Goal: Task Accomplishment & Management: Use online tool/utility

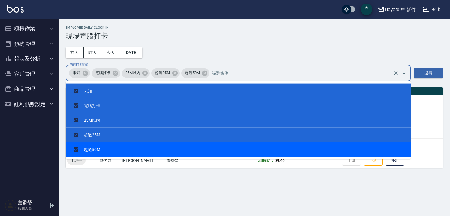
click at [211, 204] on div "Employee Daily Clock In 現場電腦打卡 [DATE] [DATE] [DATE] [DATE] 篩選打卡記錄 未知 電腦打卡 25M以內…" at bounding box center [225, 108] width 450 height 216
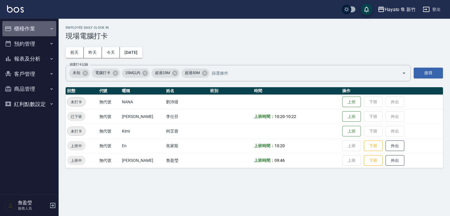
click at [23, 29] on button "櫃檯作業" at bounding box center [29, 28] width 54 height 15
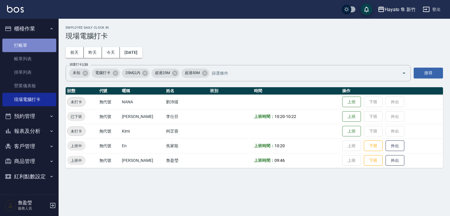
click at [23, 48] on link "打帳單" at bounding box center [29, 45] width 54 height 13
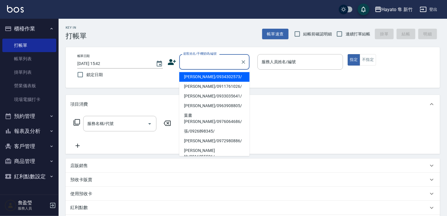
click at [205, 57] on input "顧客姓名/手機號碼/編號" at bounding box center [210, 62] width 56 height 10
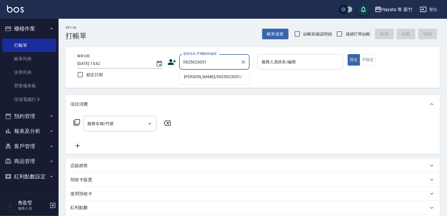
drag, startPoint x: 208, startPoint y: 76, endPoint x: 292, endPoint y: 66, distance: 83.8
click at [213, 75] on li "[PERSON_NAME]/0925023051/" at bounding box center [214, 77] width 70 height 10
type input "[PERSON_NAME]/0925023051/"
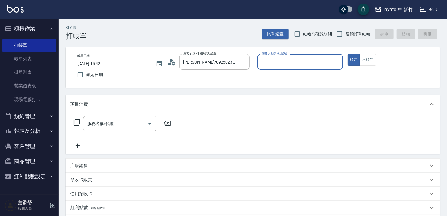
type input "[PERSON_NAME](無代號)"
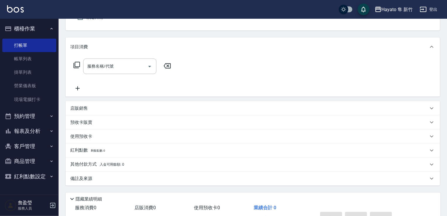
scroll to position [59, 0]
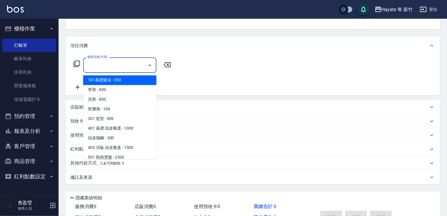
click at [105, 66] on input "服務名稱/代號" at bounding box center [115, 65] width 59 height 10
drag, startPoint x: 97, startPoint y: 82, endPoint x: 102, endPoint y: 82, distance: 4.4
click at [98, 82] on span "101基礎髮浴 - 350" at bounding box center [119, 81] width 73 height 10
type input "101基礎髮浴 (101)"
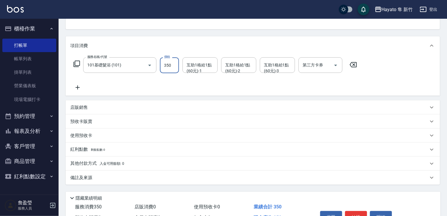
click at [174, 67] on input "350" at bounding box center [169, 65] width 19 height 16
type input "380"
drag, startPoint x: 240, startPoint y: 93, endPoint x: 243, endPoint y: 86, distance: 8.2
click at [242, 91] on div "服務名稱/代號 101基礎髮浴 (101) 服務名稱/代號 價格 380 價格 互助1格給1點(60元)-1 互助1格給1點(60元)-1 互助1格給1點(6…" at bounding box center [253, 75] width 374 height 41
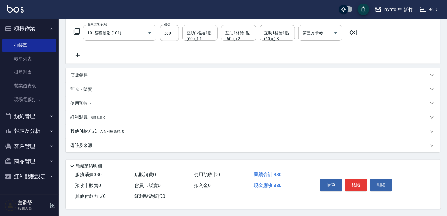
scroll to position [93, 0]
drag, startPoint x: 136, startPoint y: 142, endPoint x: 171, endPoint y: 164, distance: 41.8
click at [137, 143] on div "備註及來源" at bounding box center [249, 146] width 358 height 6
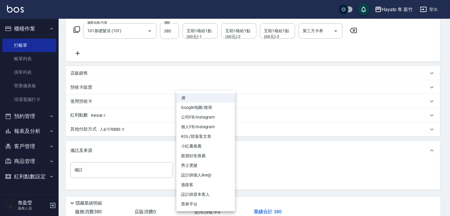
click at [199, 166] on body "Hayato 隼 新竹 登出 櫃檯作業 打帳單 帳單列表 掛單列表 營業儀表板 現場電腦打卡 預約管理 預約管理 報表及分析 報表目錄 店家日報表 互助日報表…" at bounding box center [225, 80] width 450 height 346
click at [206, 196] on li "設計師原本客人" at bounding box center [205, 195] width 59 height 10
type input "設計師原本客人"
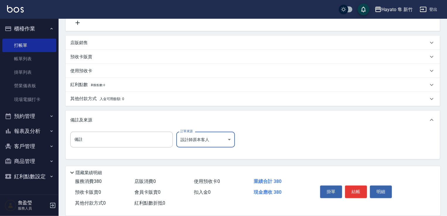
scroll to position [132, 0]
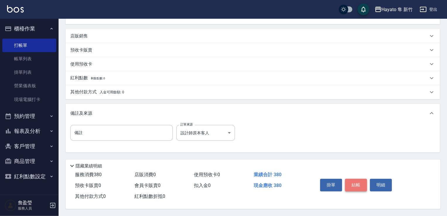
click at [362, 181] on button "結帳" at bounding box center [356, 185] width 22 height 12
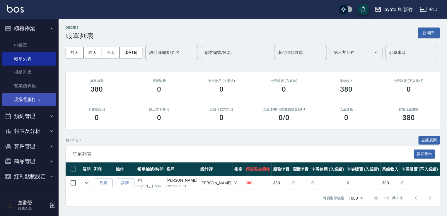
scroll to position [20, 0]
click at [34, 146] on button "客戶管理" at bounding box center [29, 146] width 54 height 15
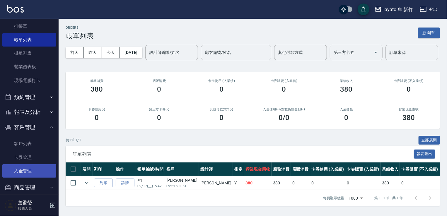
scroll to position [29, 0]
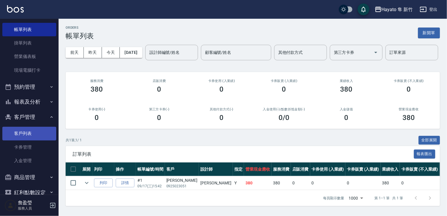
click at [24, 135] on link "客戶列表" at bounding box center [29, 133] width 54 height 13
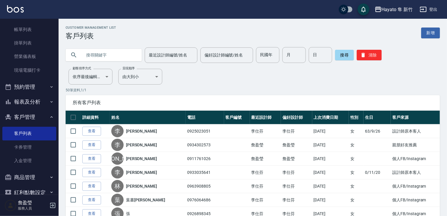
click at [83, 54] on input "text" at bounding box center [109, 55] width 55 height 16
type input "0925023051"
click at [336, 54] on button "搜尋" at bounding box center [344, 55] width 19 height 11
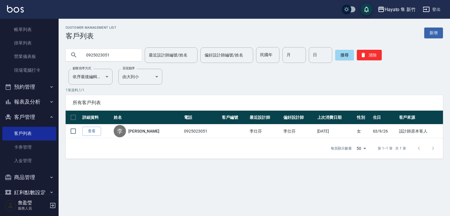
click at [93, 130] on link "查看" at bounding box center [91, 131] width 19 height 9
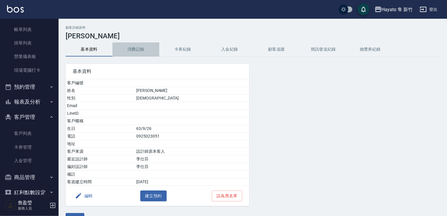
click at [132, 50] on button "消費記錄" at bounding box center [135, 49] width 47 height 14
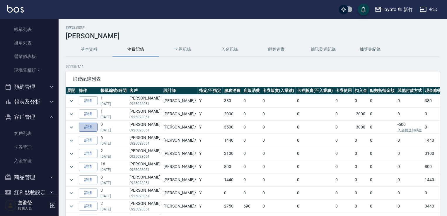
click at [82, 128] on link "詳情" at bounding box center [88, 127] width 19 height 9
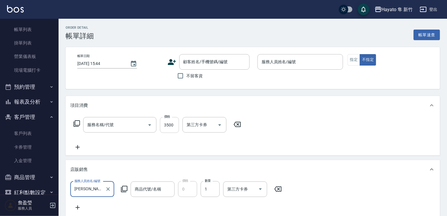
type input "[DATE] 19:24"
type input "[PERSON_NAME](無代號)"
type input "設計師原本客人"
type input "501 熱朔燙髮(501)"
type input "(贈送)JC護髮油(小)"
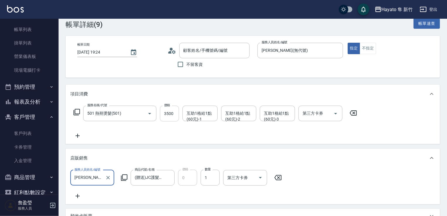
scroll to position [59, 0]
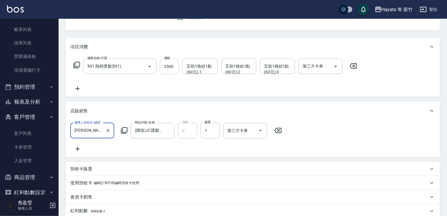
type input "[PERSON_NAME]/0925023051/"
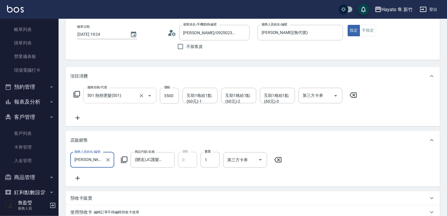
scroll to position [0, 0]
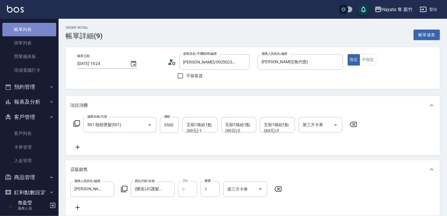
drag, startPoint x: 30, startPoint y: 33, endPoint x: 27, endPoint y: 35, distance: 3.3
click at [29, 33] on link "帳單列表" at bounding box center [29, 29] width 54 height 13
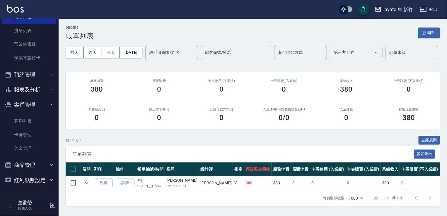
scroll to position [20, 0]
click at [25, 164] on button "商品管理" at bounding box center [29, 165] width 54 height 15
drag, startPoint x: 33, startPoint y: 180, endPoint x: 101, endPoint y: 138, distance: 80.0
click at [34, 180] on link "盤點作業" at bounding box center [29, 181] width 54 height 13
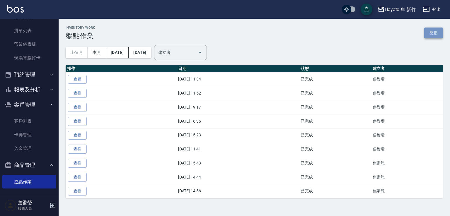
click at [433, 33] on link "盤點" at bounding box center [433, 33] width 19 height 11
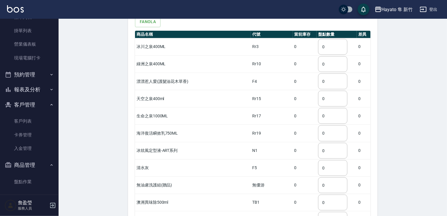
scroll to position [117, 0]
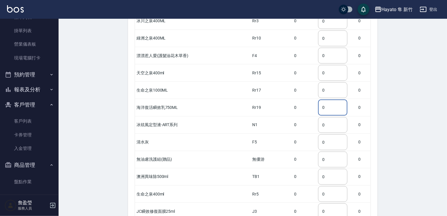
click at [330, 100] on input "0" at bounding box center [332, 108] width 29 height 16
type input "2"
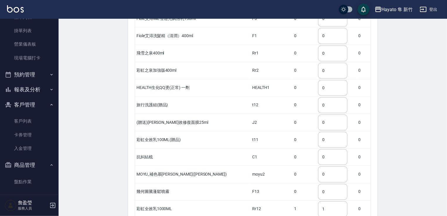
scroll to position [615, 0]
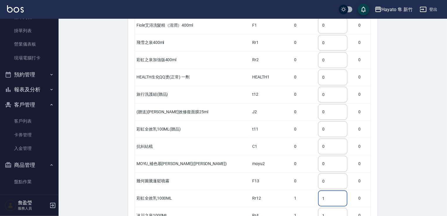
click at [318, 191] on input "1" at bounding box center [332, 199] width 29 height 16
type input "1"
type input "5"
click at [403, 170] on div "Inventory Work Create 新增盤點 更新即時庫存 盤點列表 排序： 庫存 代號 差異 儲存盤點 完成盤點 華田&店用 Test Fiole …" at bounding box center [253, 124] width 388 height 1441
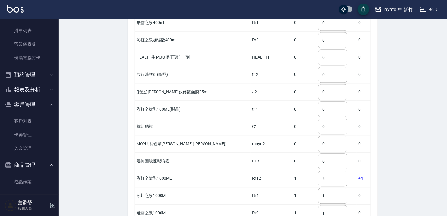
scroll to position [644, 0]
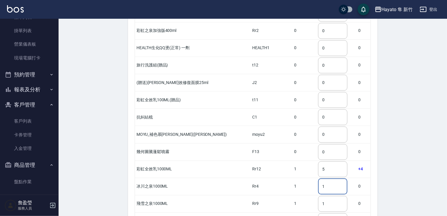
click at [330, 179] on input "1" at bounding box center [332, 187] width 29 height 16
type input "2"
click at [389, 177] on div "Inventory Work Create 新增盤點 更新即時庫存 盤點列表 排序： 庫存 代號 差異 儲存盤點 完成盤點 華田&店用 Test Fiole …" at bounding box center [253, 95] width 388 height 1441
type input "3"
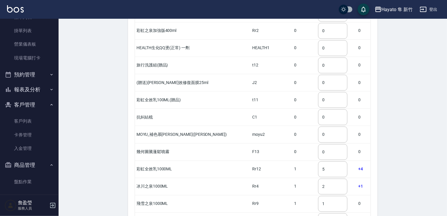
click at [391, 192] on div "Inventory Work Create 新增盤點 更新即時庫存 盤點列表 排序： 庫存 代號 差異 儲存盤點 完成盤點 華田&店用 Test Fiole …" at bounding box center [253, 95] width 388 height 1441
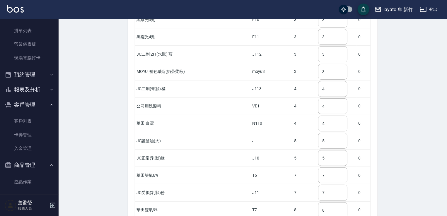
scroll to position [1168, 0]
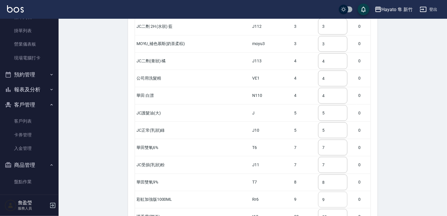
click at [319, 192] on input "9" at bounding box center [332, 200] width 29 height 16
type input "13"
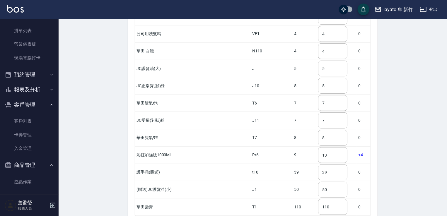
scroll to position [1226, 0]
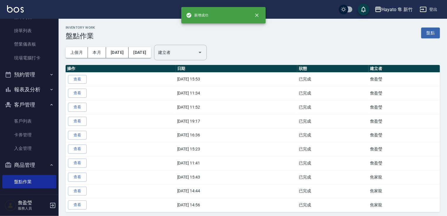
drag, startPoint x: 431, startPoint y: 27, endPoint x: 391, endPoint y: 65, distance: 54.7
click at [430, 26] on div "Inventory Work 盤點作業 盤點" at bounding box center [253, 33] width 374 height 14
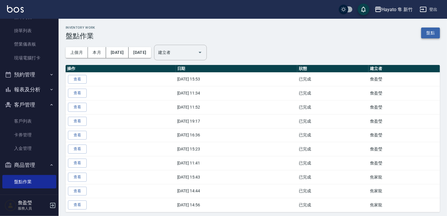
click at [427, 32] on link "盤點" at bounding box center [430, 33] width 19 height 11
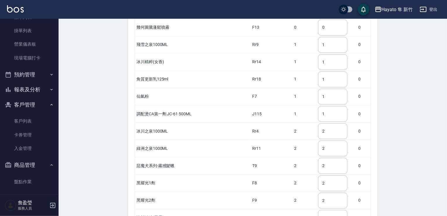
scroll to position [761, 0]
